Goal: Information Seeking & Learning: Learn about a topic

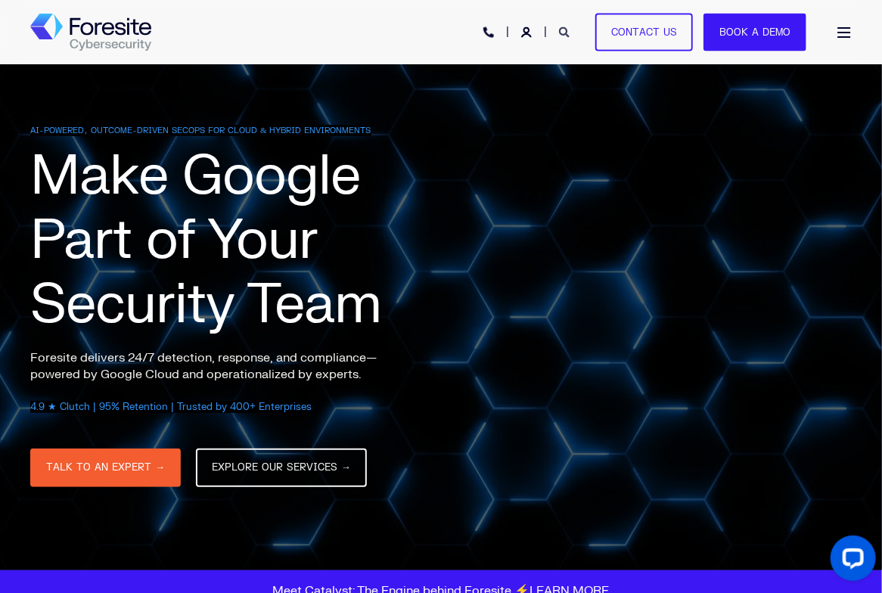
click at [565, 33] on icon "Open Search" at bounding box center [564, 32] width 11 height 11
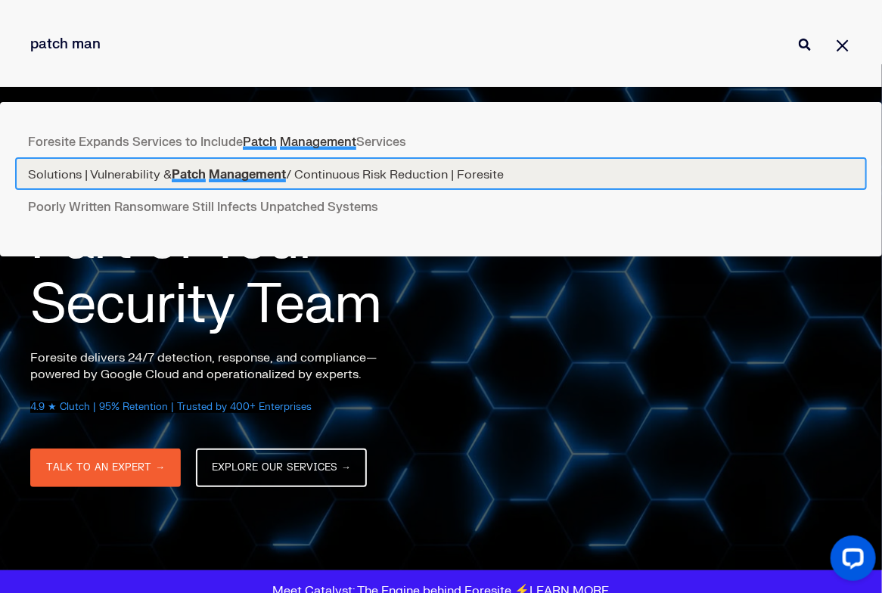
type input "patch man"
click at [342, 165] on link "Solutions | Vulnerability & Patch Management / Continuous Risk Reduction | Fore…" at bounding box center [441, 173] width 852 height 33
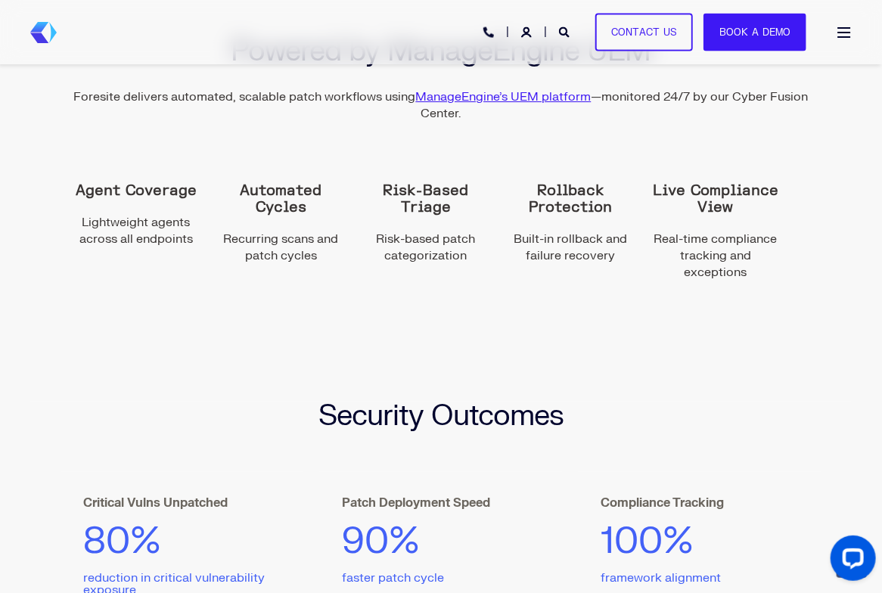
scroll to position [1968, 0]
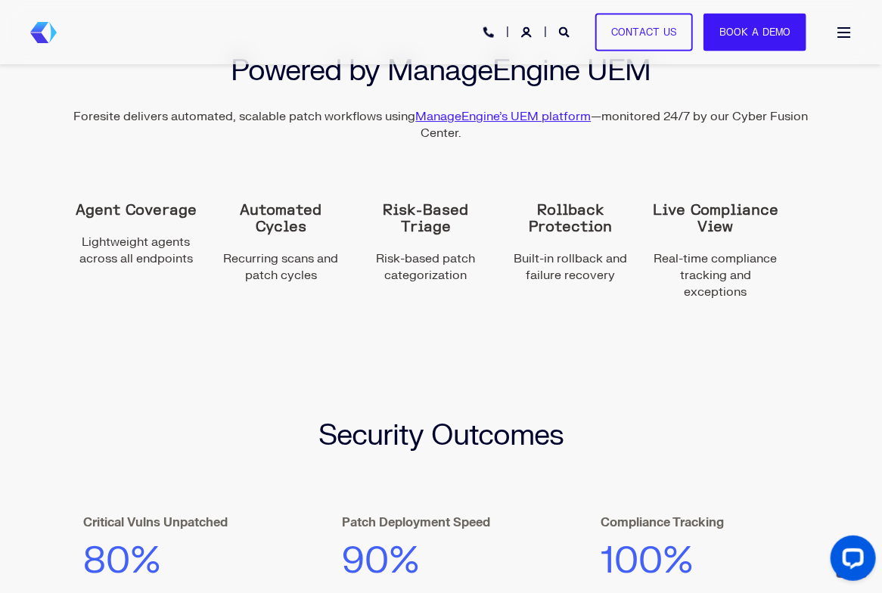
click at [569, 42] on div "PHONE HOTLINE: +1 (800) 940-4699 Contact Us Book a Demo" at bounding box center [645, 32] width 323 height 39
click at [569, 27] on icon "Open Search" at bounding box center [564, 32] width 11 height 11
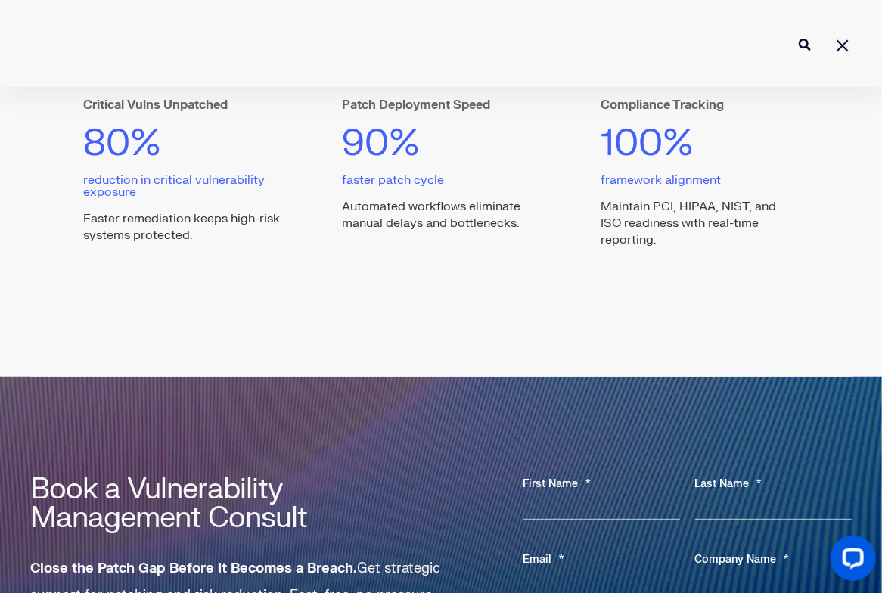
scroll to position [2573, 0]
